Goal: Information Seeking & Learning: Learn about a topic

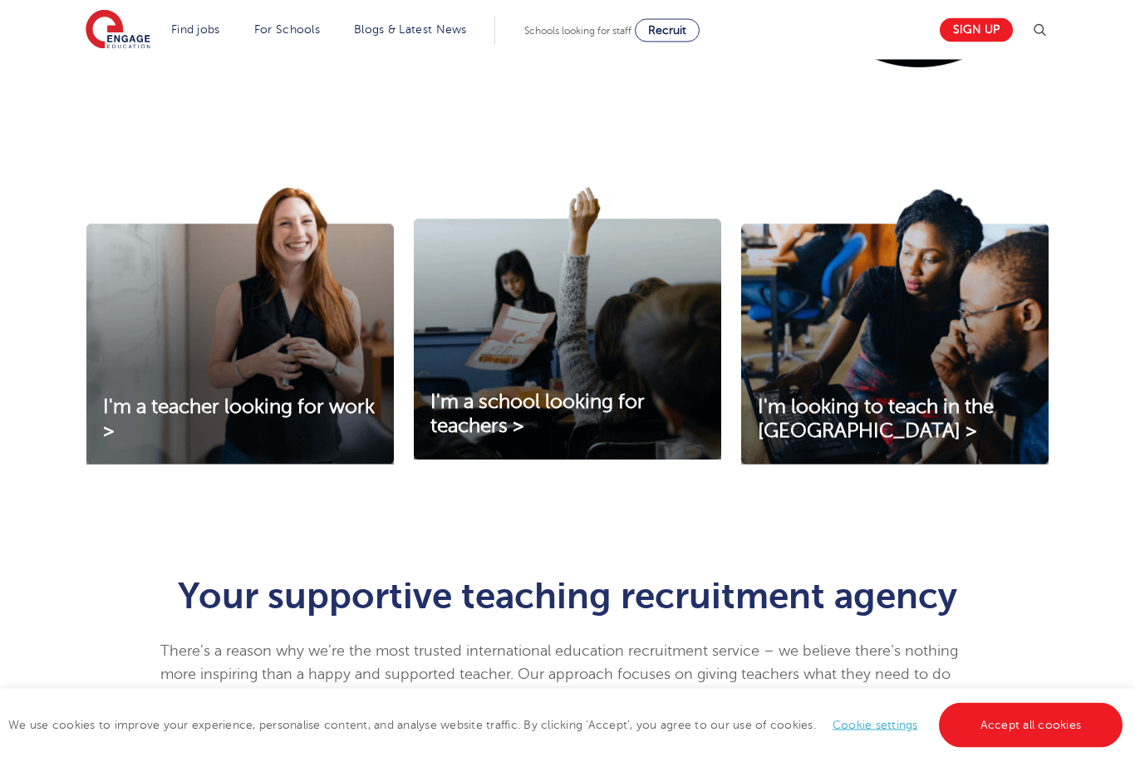
scroll to position [466, 0]
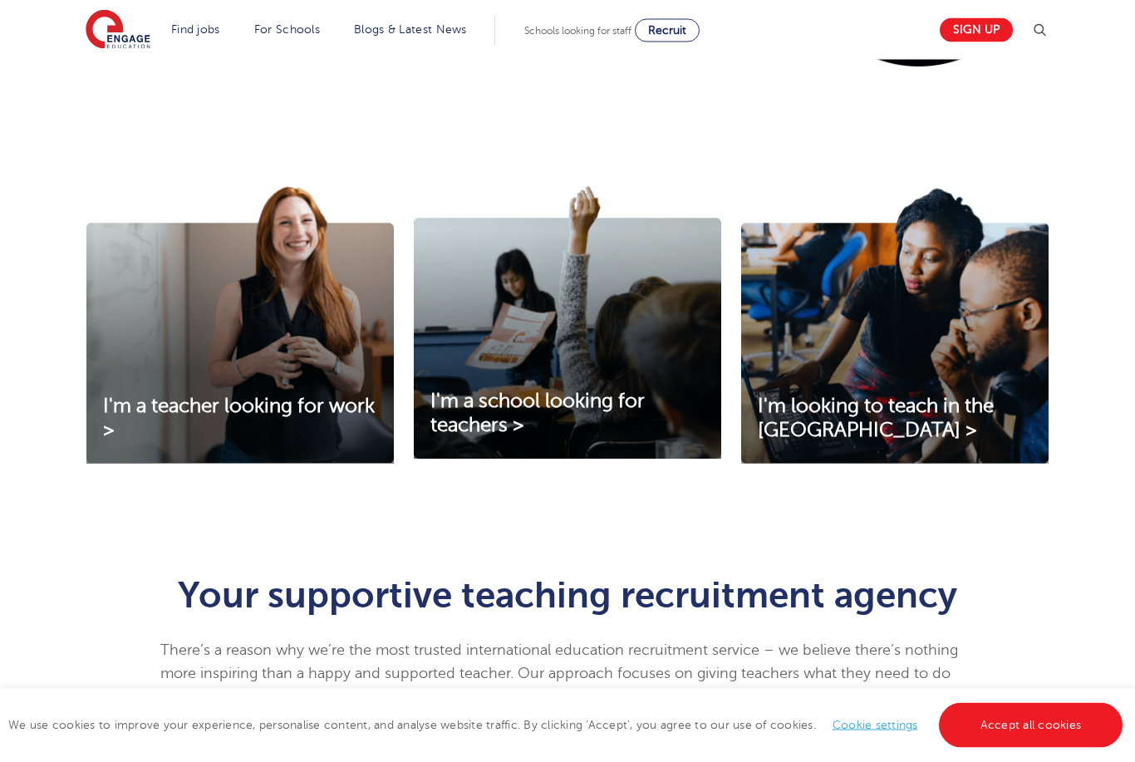
click at [975, 391] on img at bounding box center [894, 326] width 307 height 278
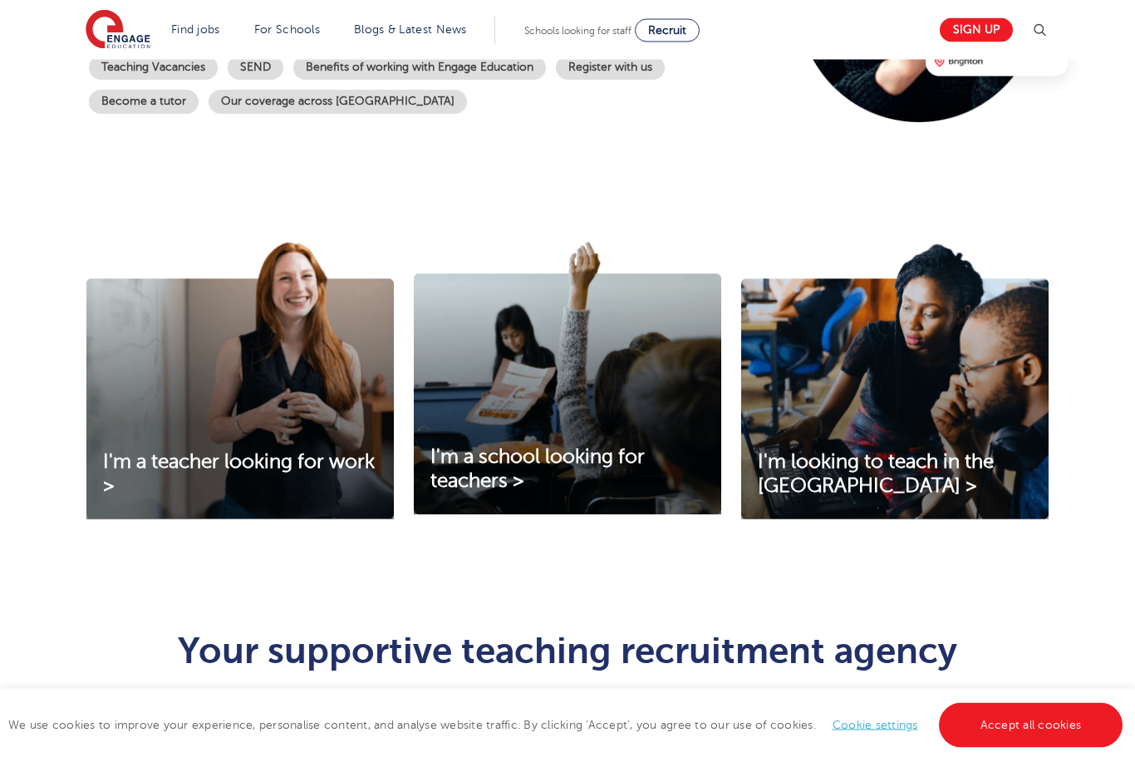
scroll to position [411, 0]
click at [173, 425] on img at bounding box center [239, 381] width 307 height 278
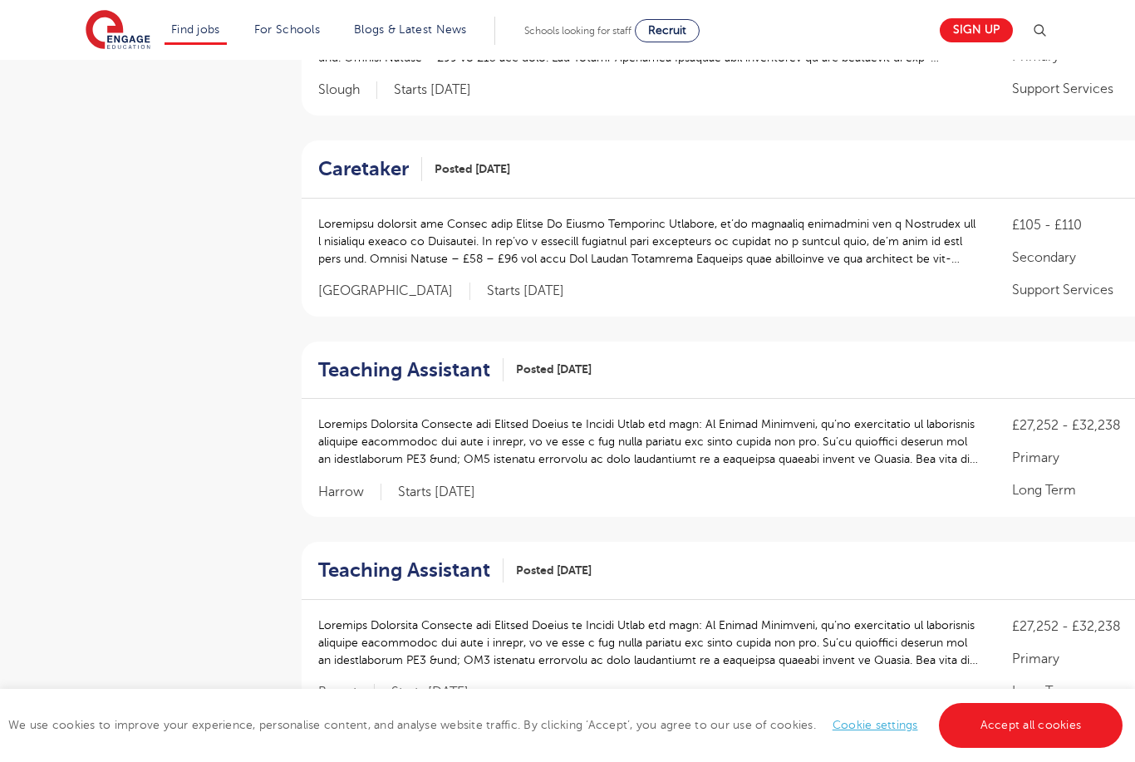
scroll to position [1157, 0]
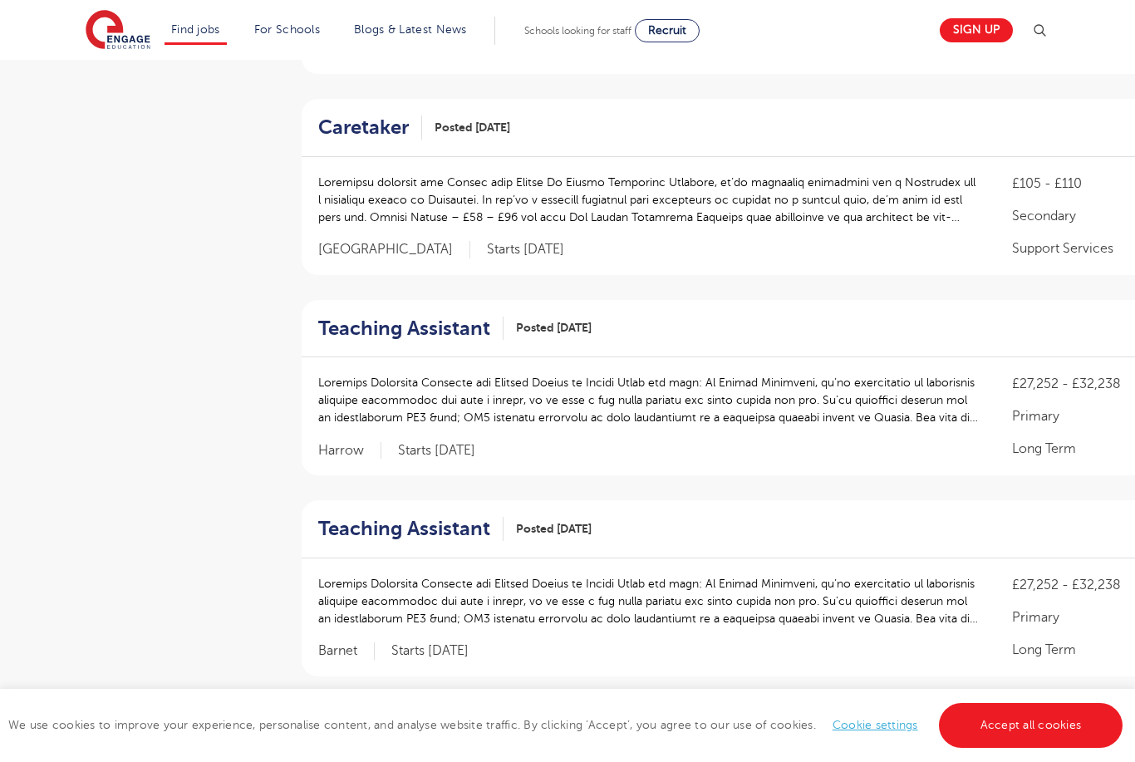
click at [361, 334] on h2 "Teaching Assistant" at bounding box center [404, 329] width 172 height 24
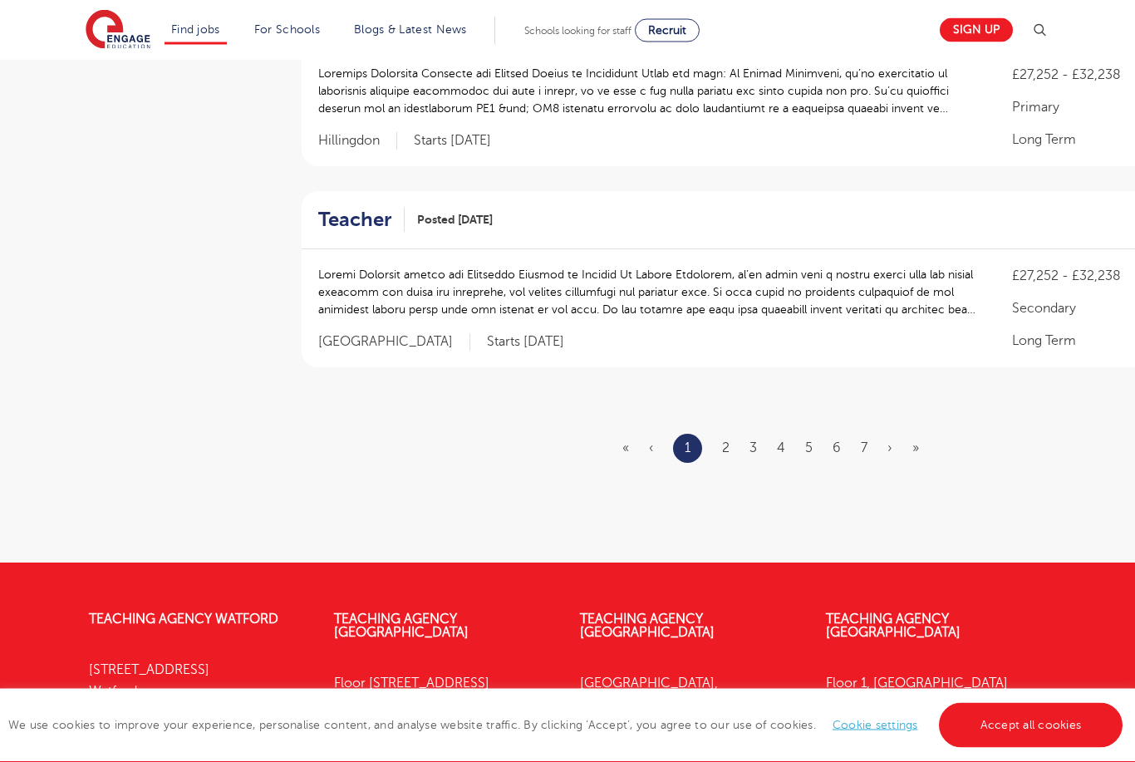
scroll to position [2017, 0]
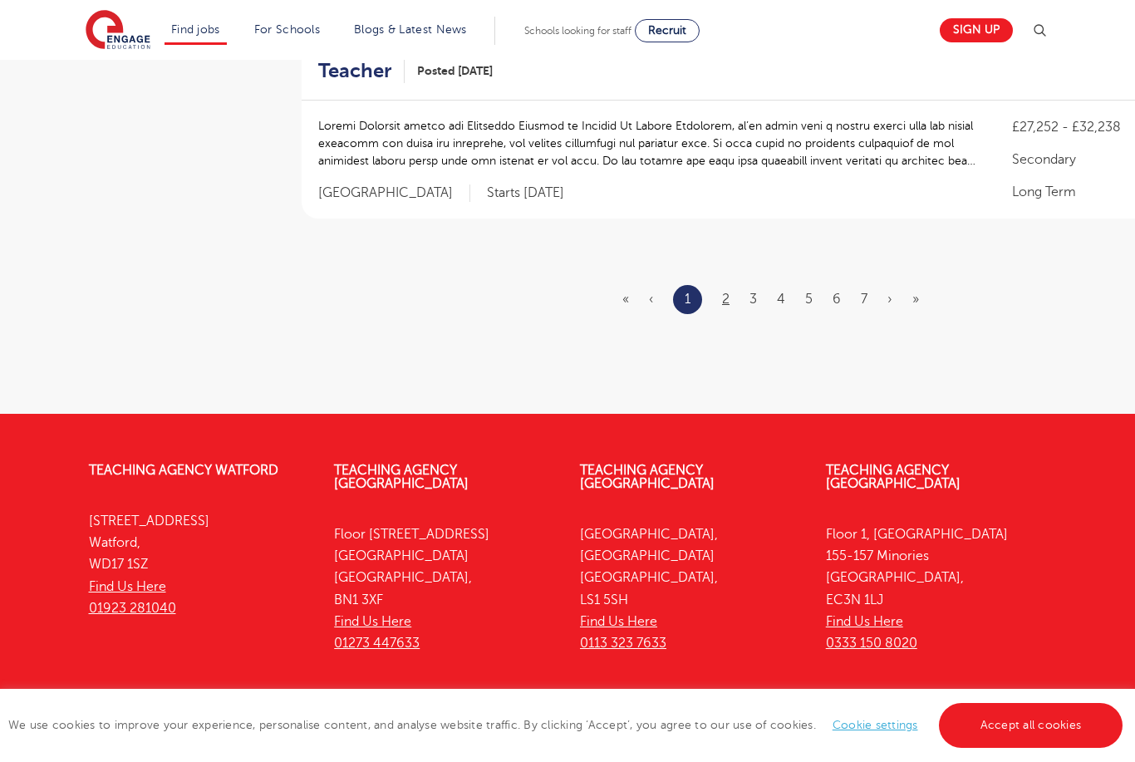
click at [729, 292] on link "2" at bounding box center [725, 299] width 7 height 15
